Goal: Check status: Check status

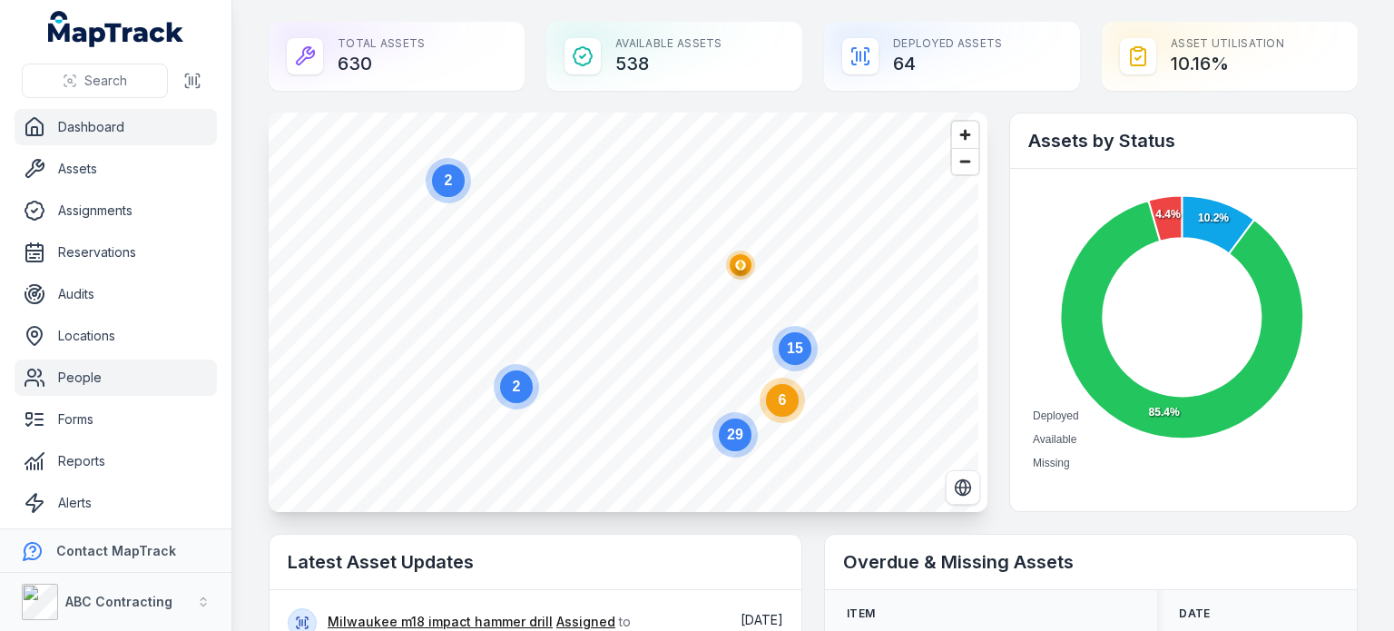
scroll to position [44, 0]
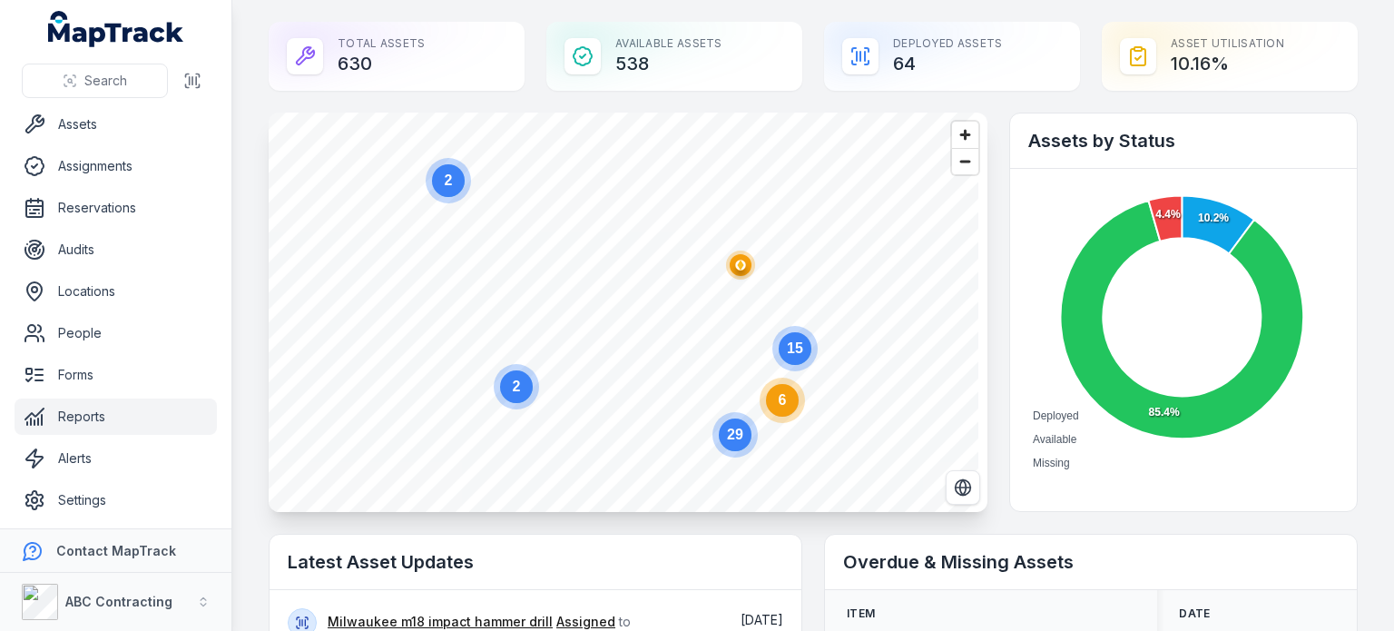
click at [74, 403] on link "Reports" at bounding box center [116, 417] width 202 height 36
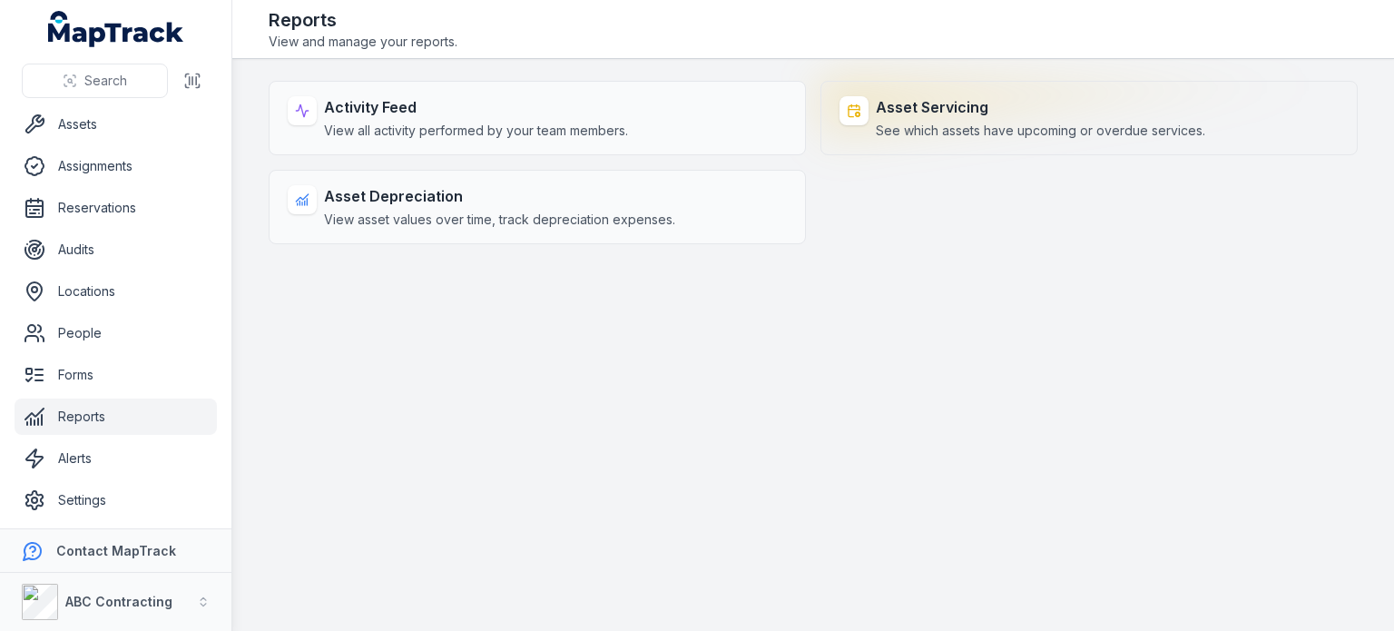
click at [926, 130] on span "See which assets have upcoming or overdue services." at bounding box center [1041, 131] width 330 height 18
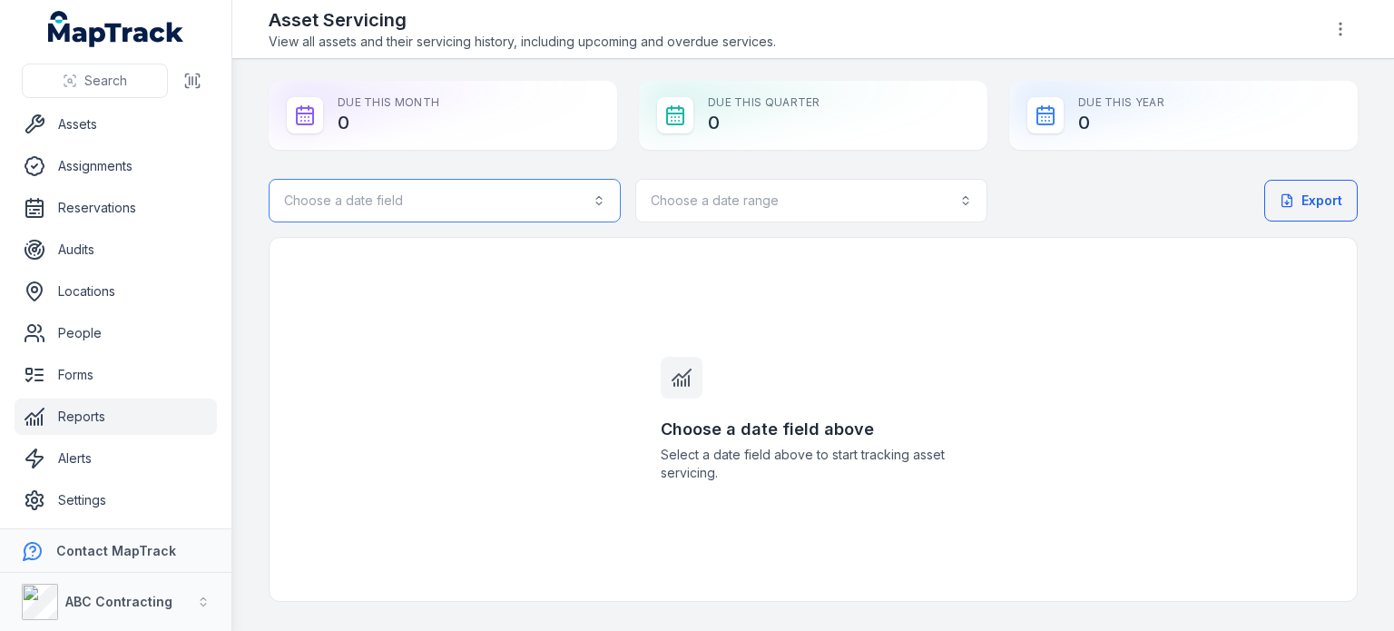
click at [521, 200] on button "Choose a date field" at bounding box center [445, 201] width 352 height 44
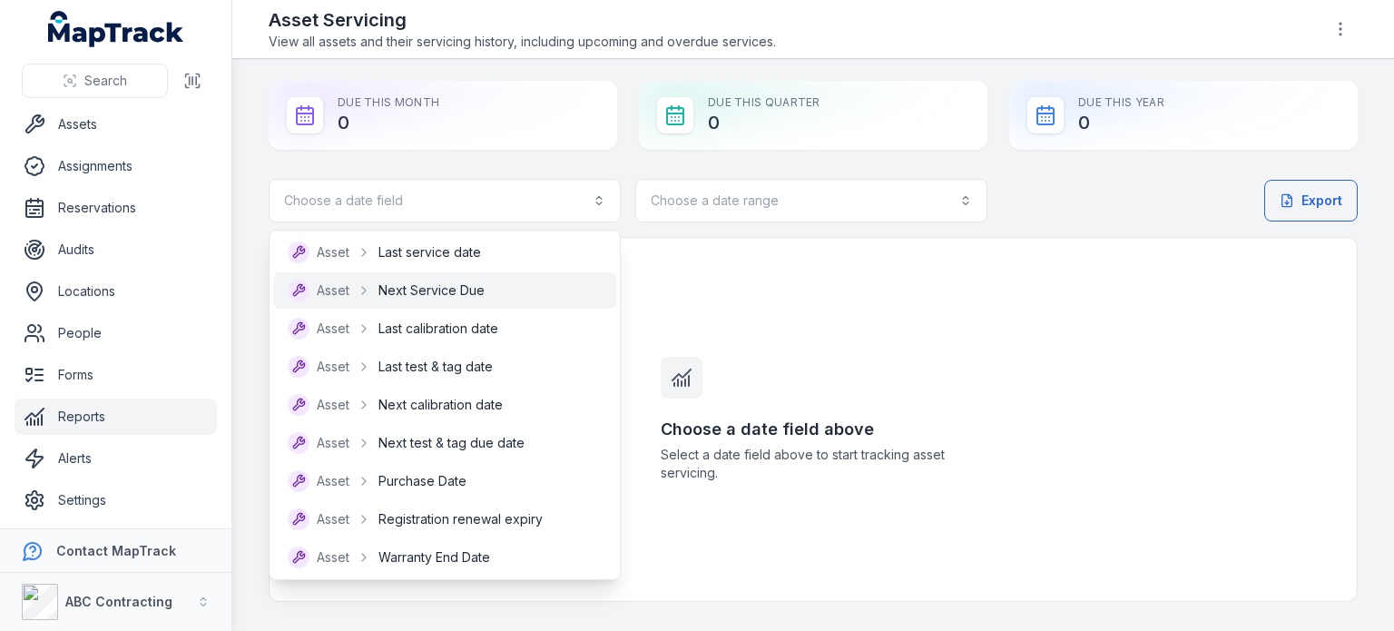
click at [448, 286] on span "Next Service Due" at bounding box center [432, 290] width 106 height 18
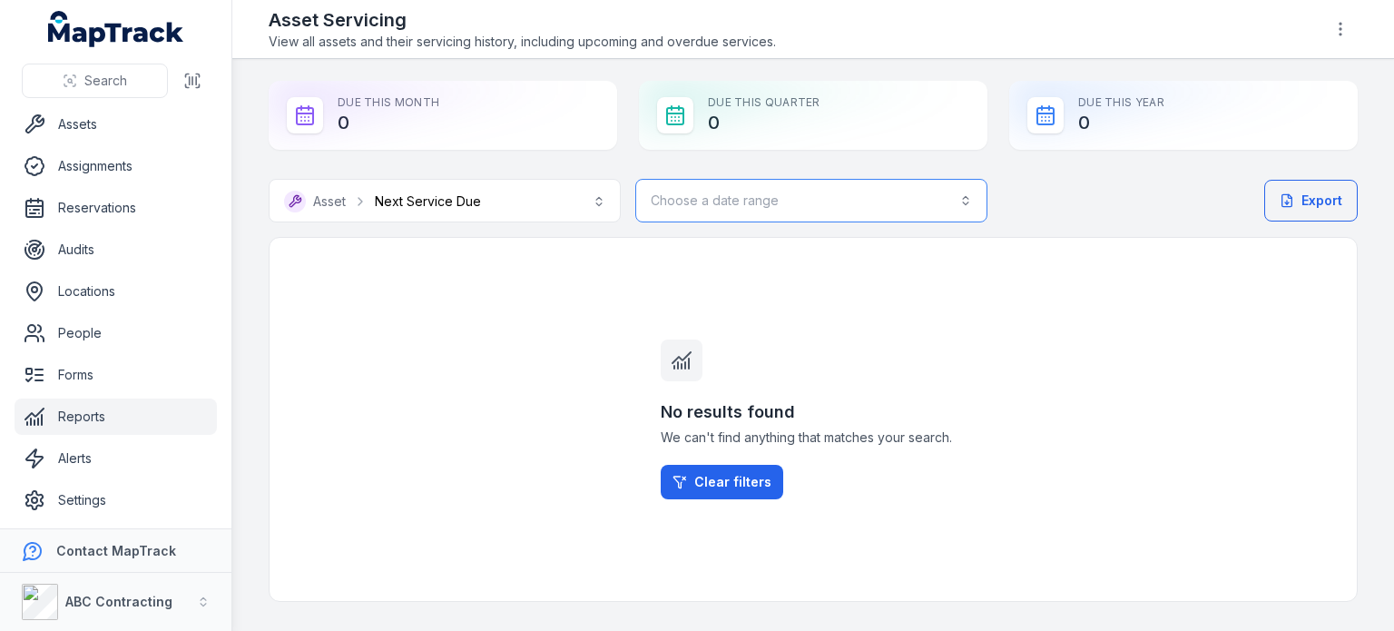
click at [766, 207] on button "Choose a date range" at bounding box center [811, 201] width 352 height 44
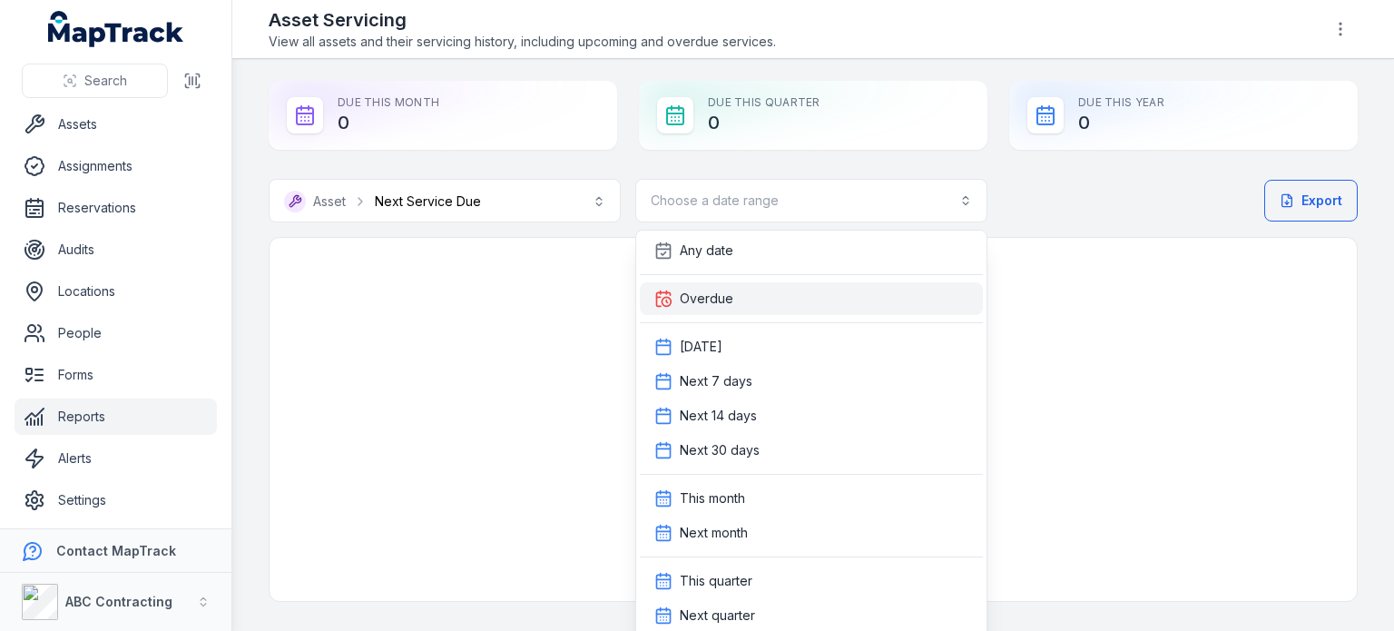
click at [727, 309] on div "Overdue" at bounding box center [811, 298] width 343 height 33
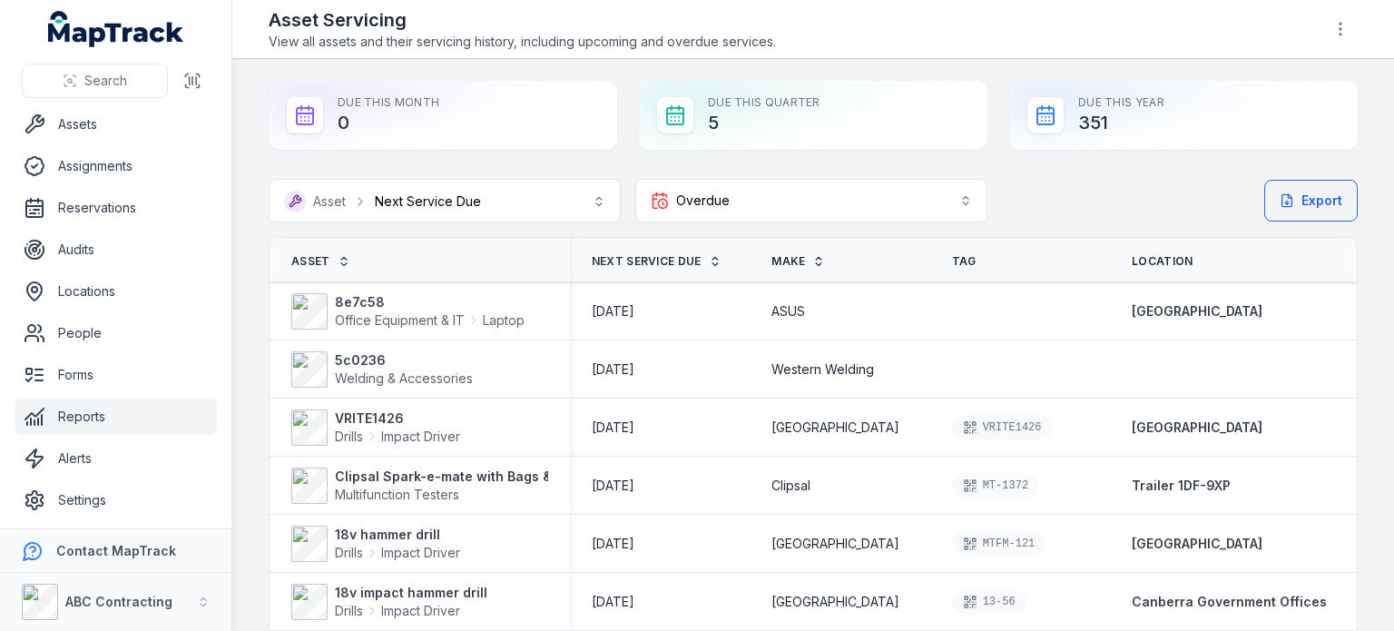
click at [1137, 210] on div "Export" at bounding box center [1183, 201] width 349 height 44
click at [1367, 428] on main "**********" at bounding box center [813, 345] width 1162 height 572
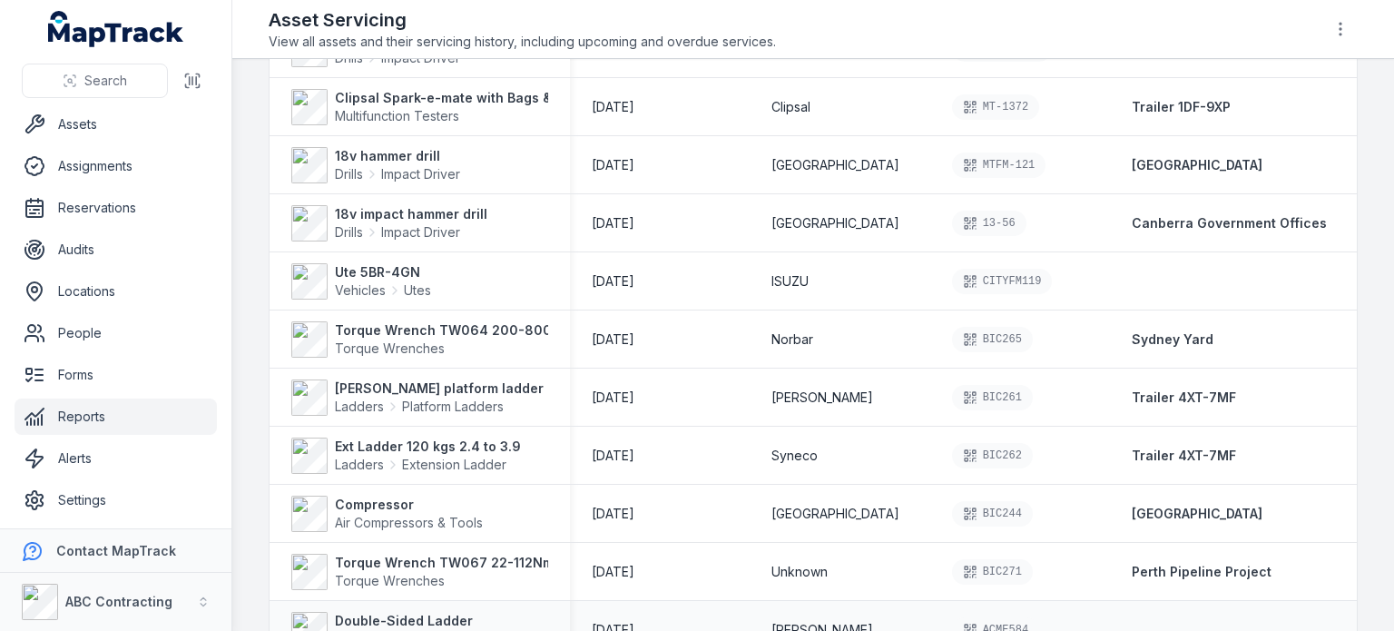
scroll to position [378, 0]
click at [1324, 511] on div "[GEOGRAPHIC_DATA]" at bounding box center [1233, 514] width 247 height 33
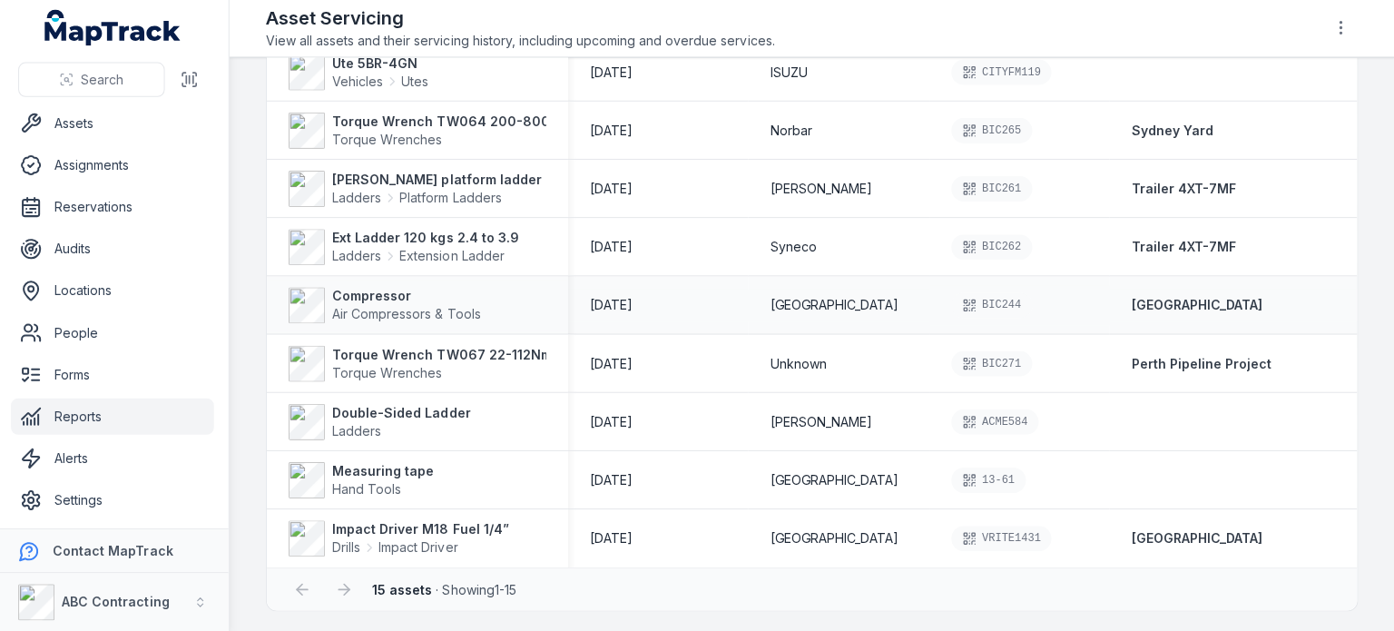
scroll to position [0, 0]
